Goal: Task Accomplishment & Management: Use online tool/utility

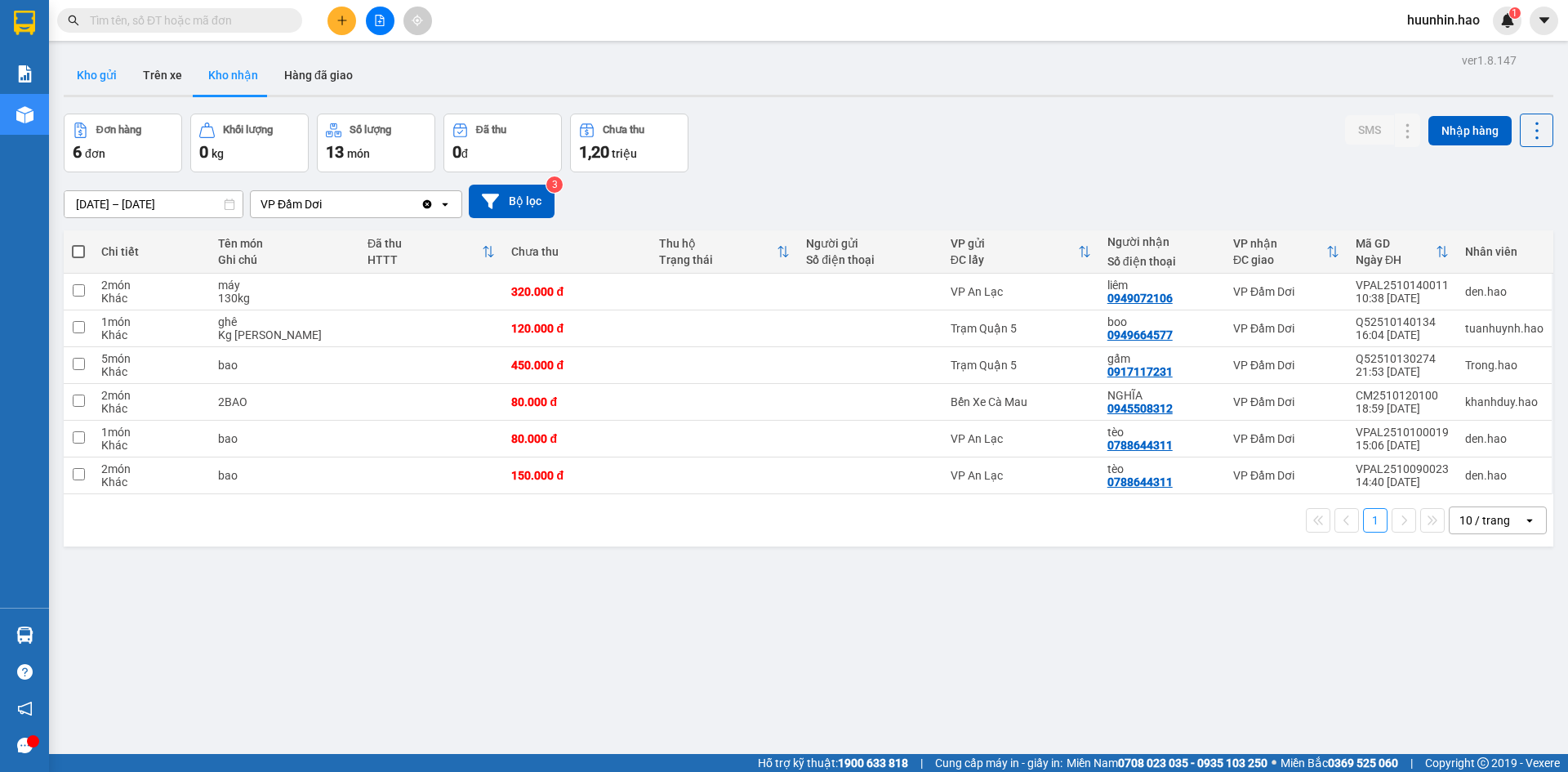
click at [88, 79] on button "Kho gửi" at bounding box center [97, 75] width 67 height 39
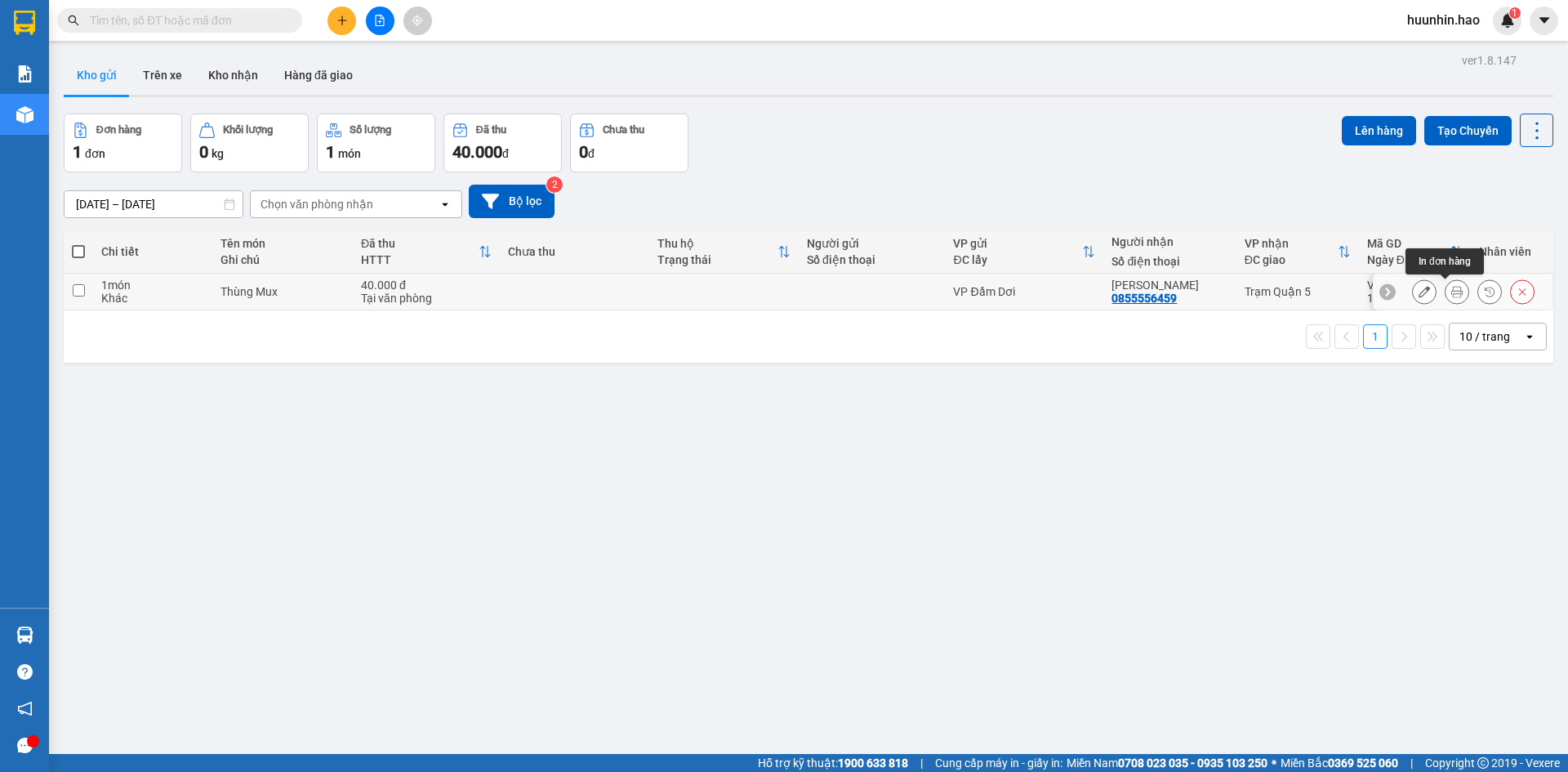
click at [1452, 296] on icon at bounding box center [1457, 292] width 12 height 12
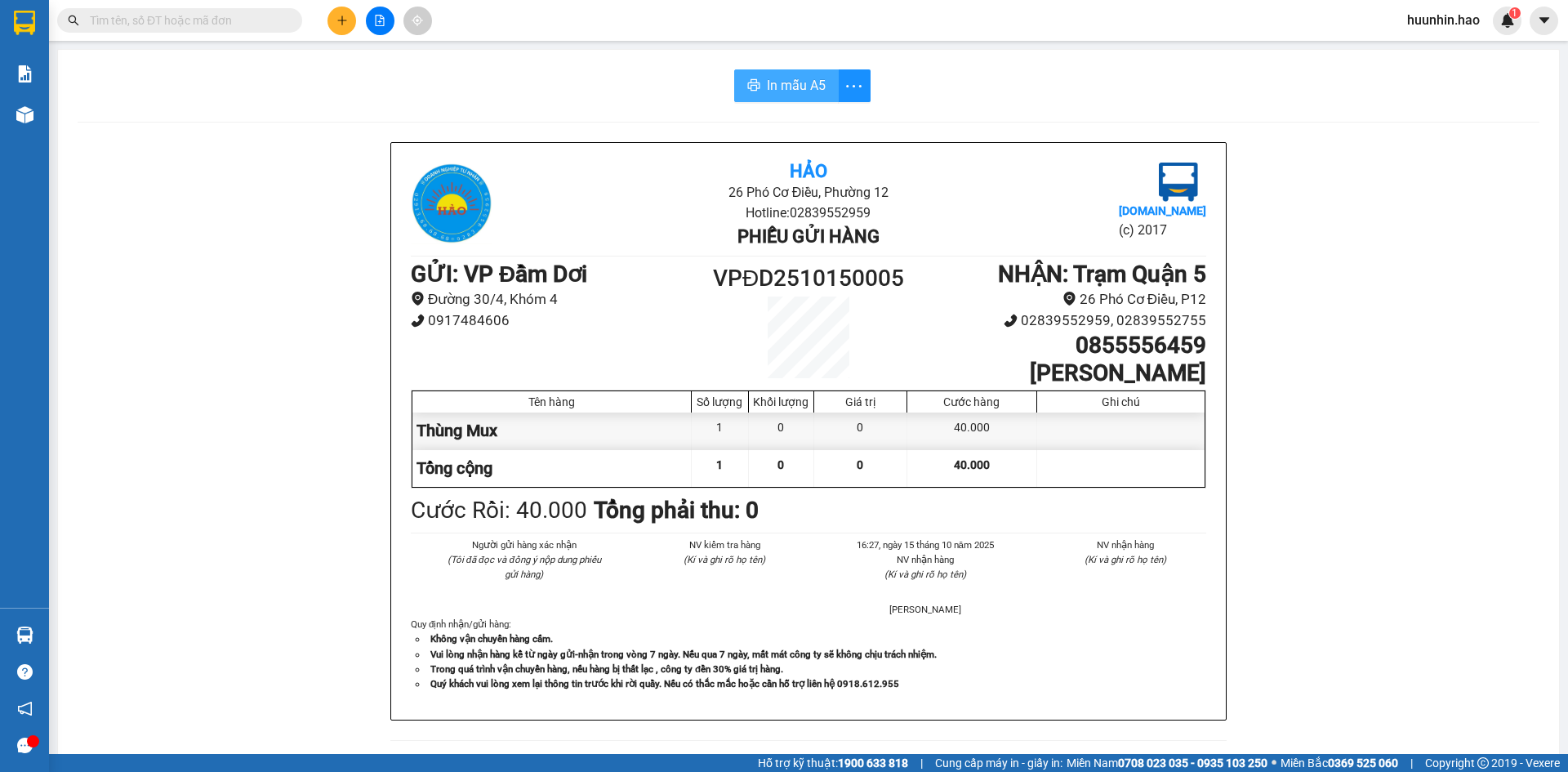
click at [792, 83] on span "In mẫu A5" at bounding box center [797, 85] width 59 height 21
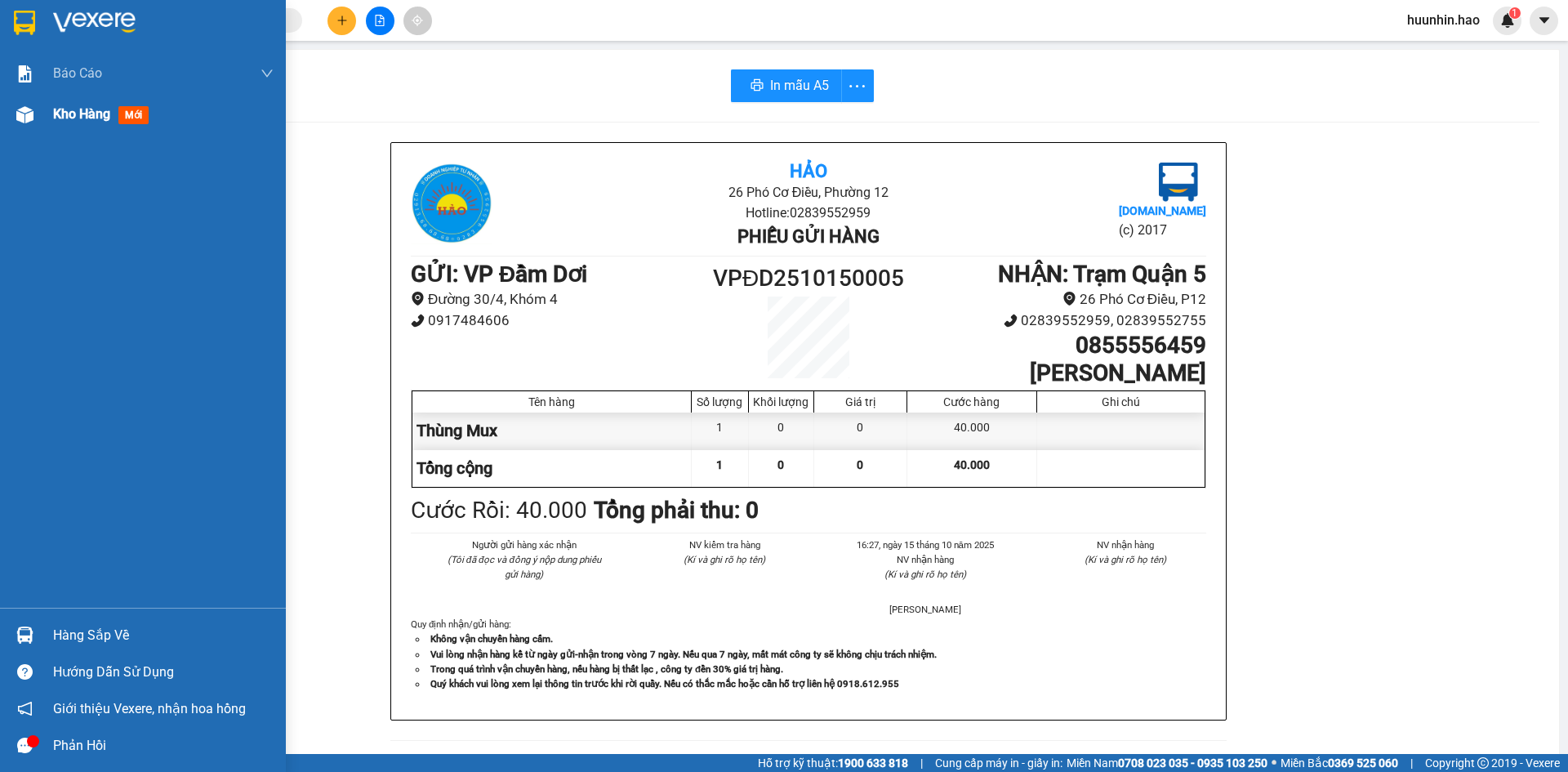
click at [37, 114] on div at bounding box center [24, 114] width 28 height 28
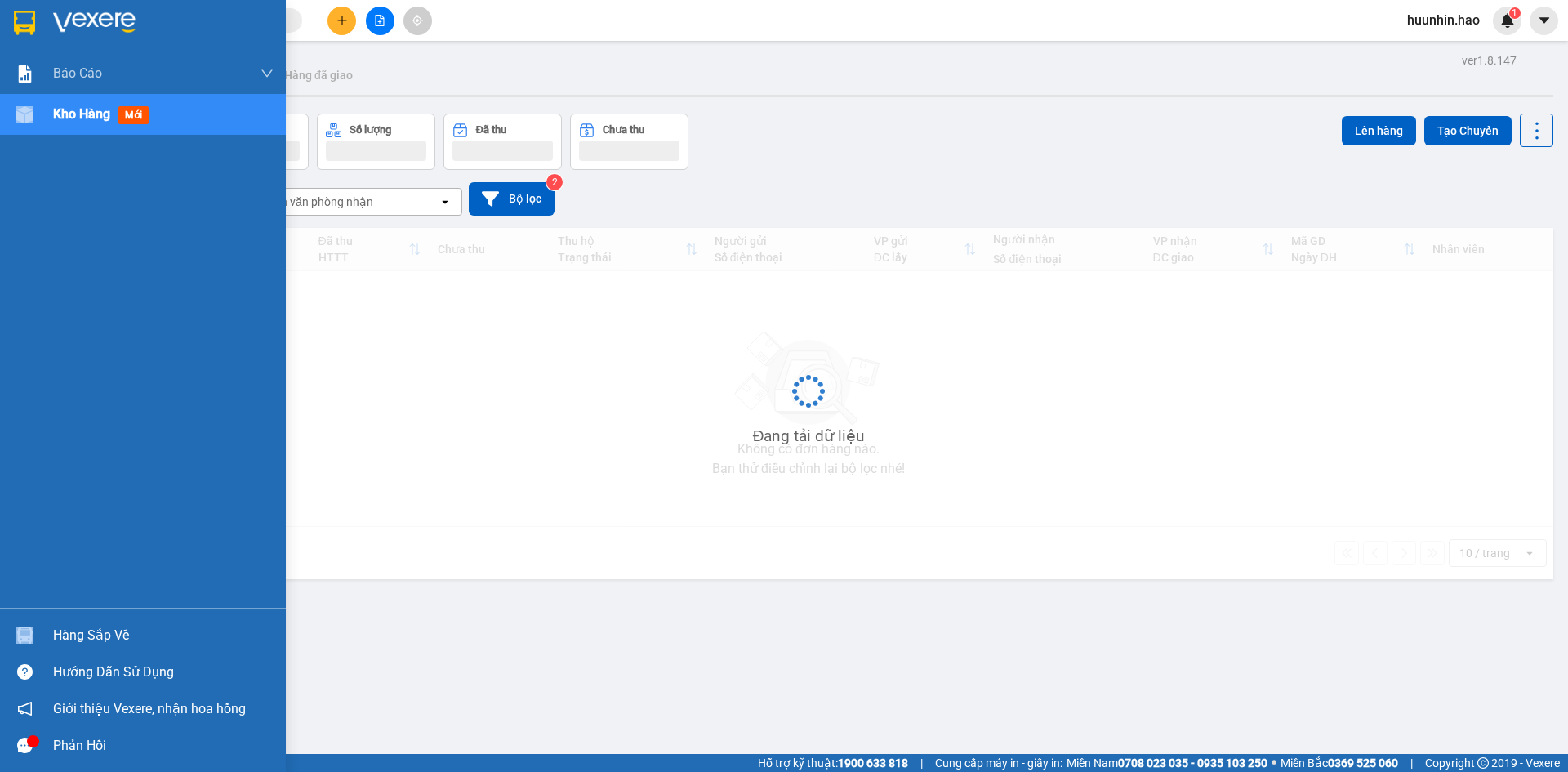
click at [37, 114] on div at bounding box center [24, 114] width 28 height 28
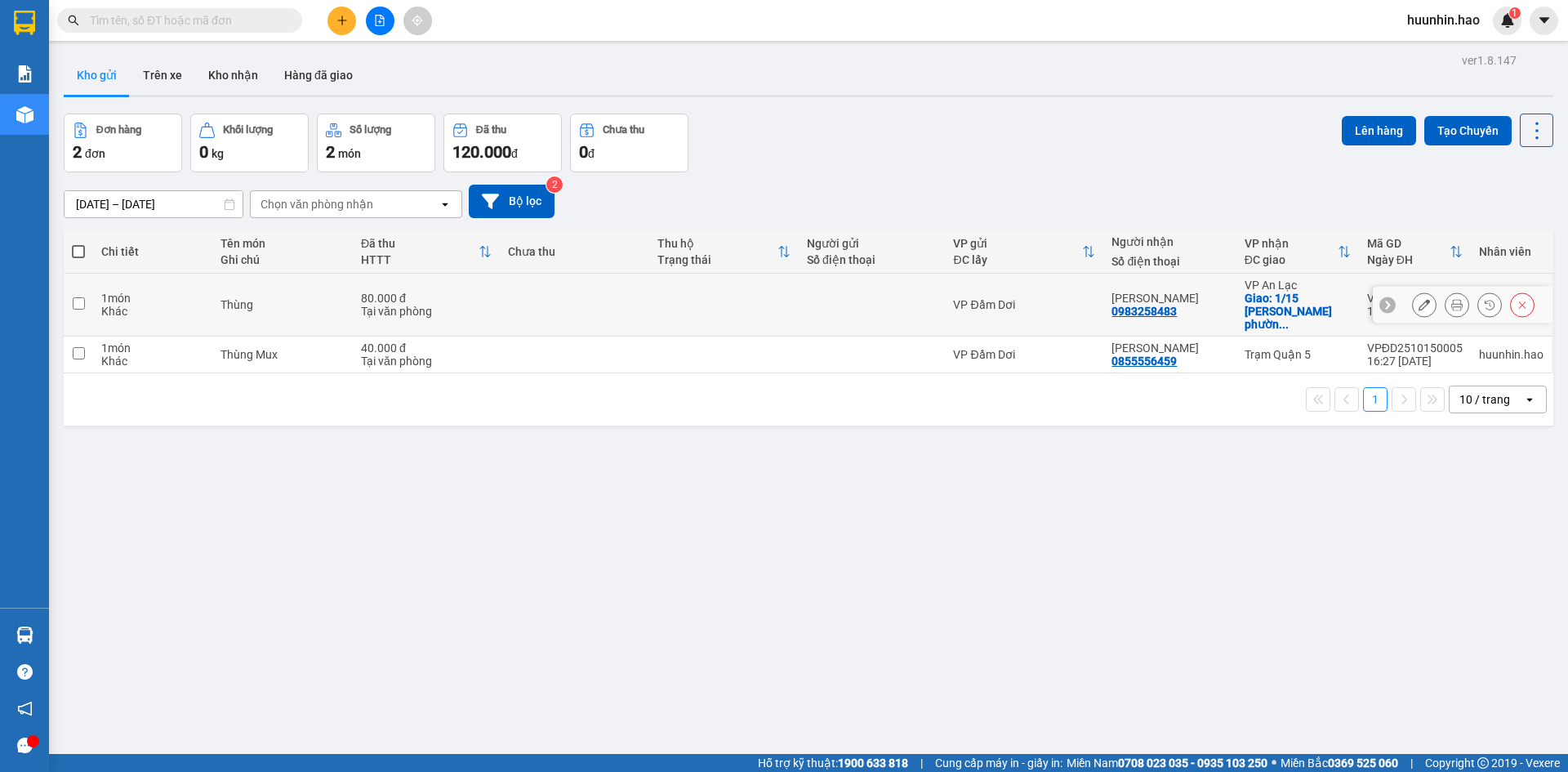
click at [1451, 300] on button at bounding box center [1456, 304] width 23 height 28
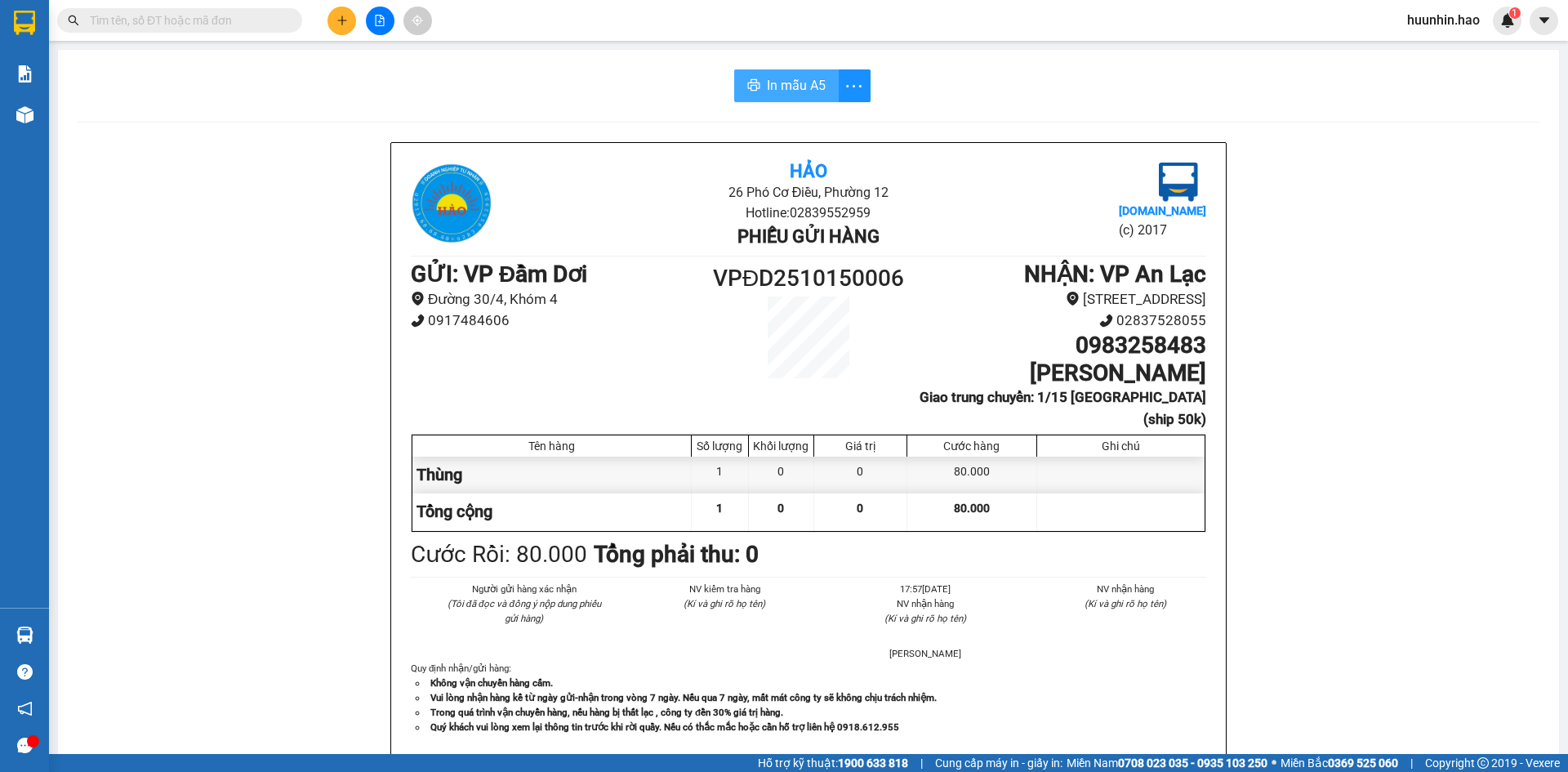
click at [776, 89] on span "In mẫu A5" at bounding box center [797, 85] width 59 height 21
